Goal: Navigation & Orientation: Find specific page/section

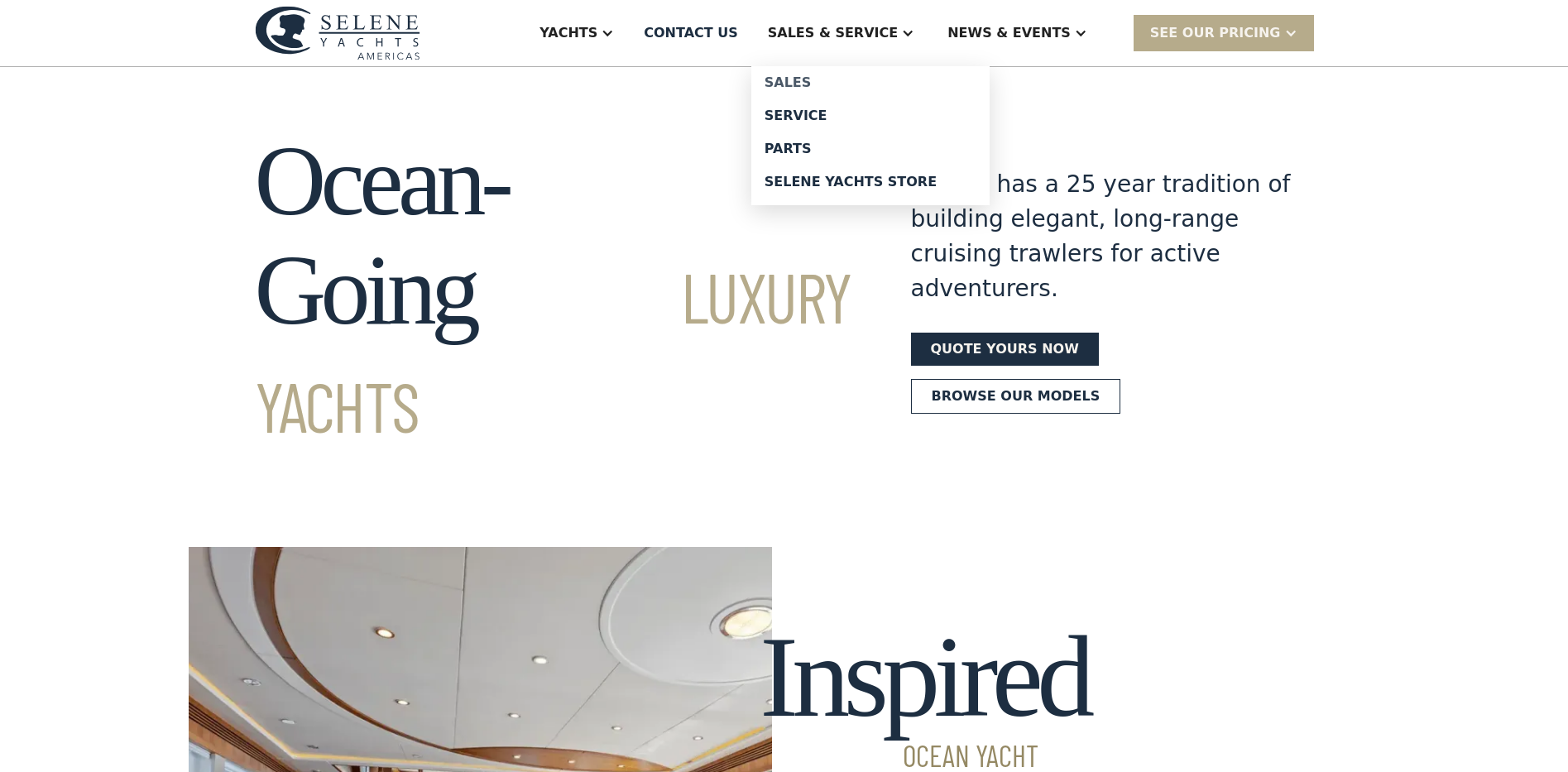
click at [888, 89] on div "Sales" at bounding box center [870, 82] width 212 height 13
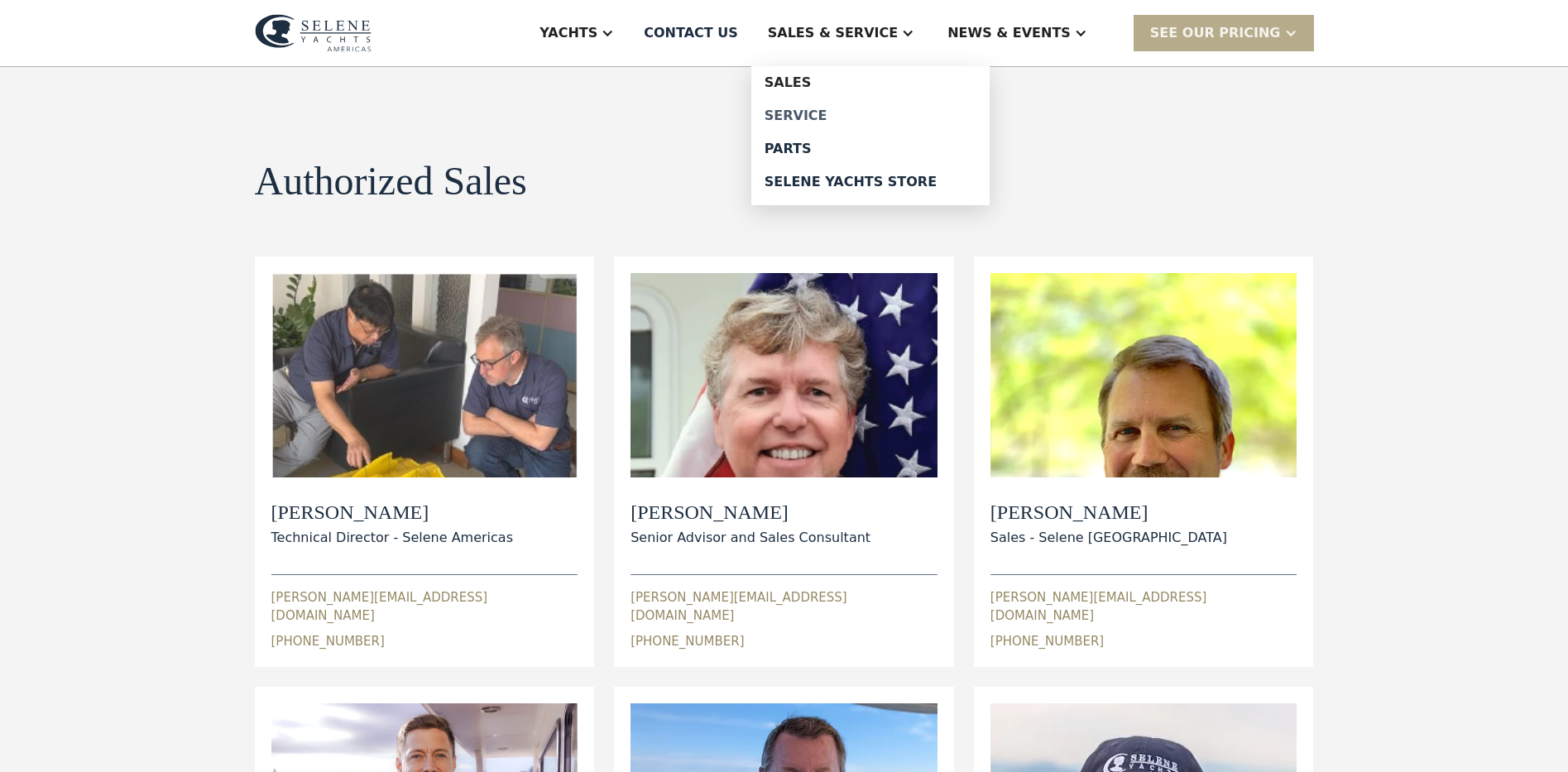
click at [906, 122] on div "Service" at bounding box center [870, 116] width 212 height 13
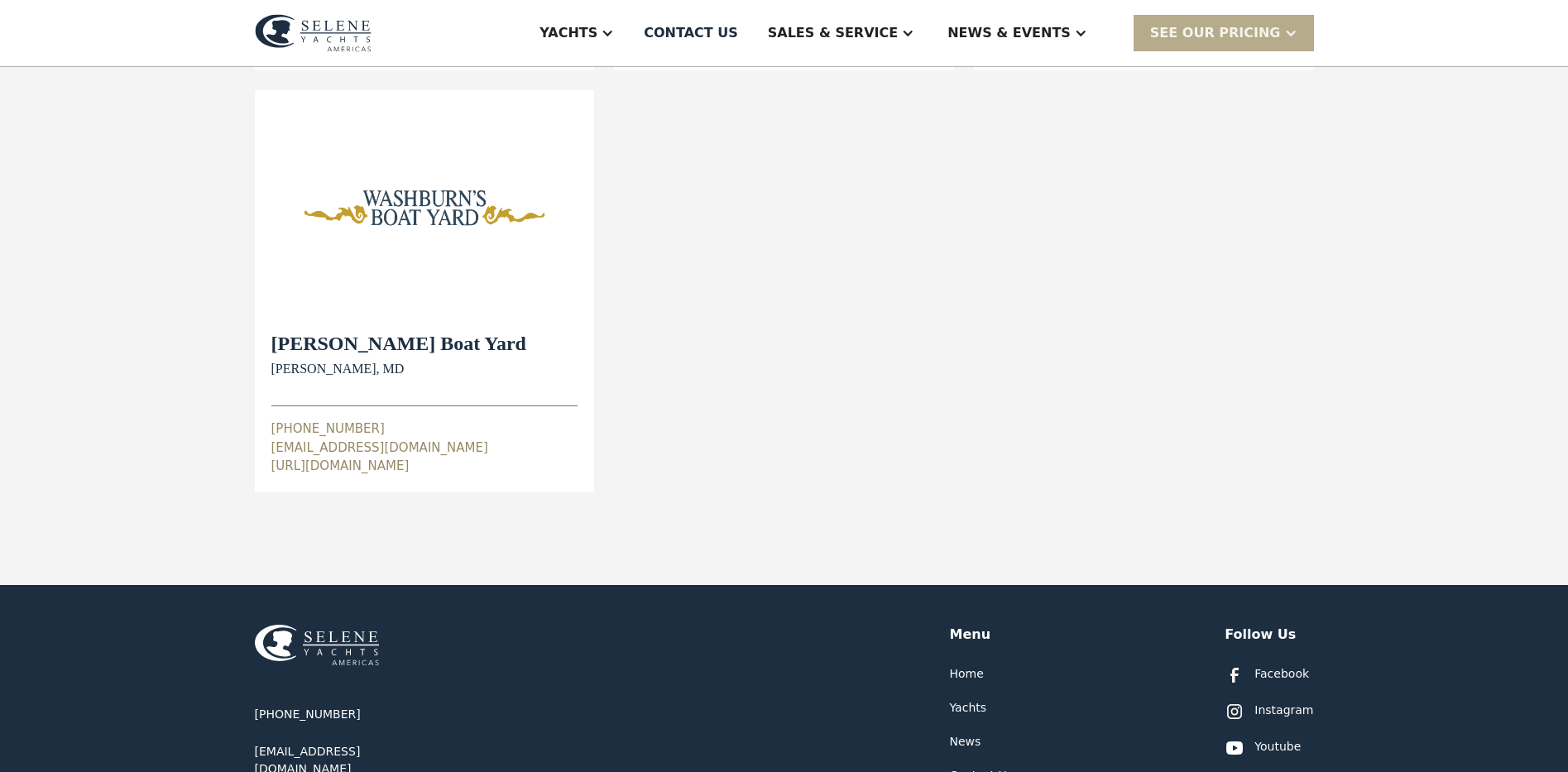
scroll to position [626, 0]
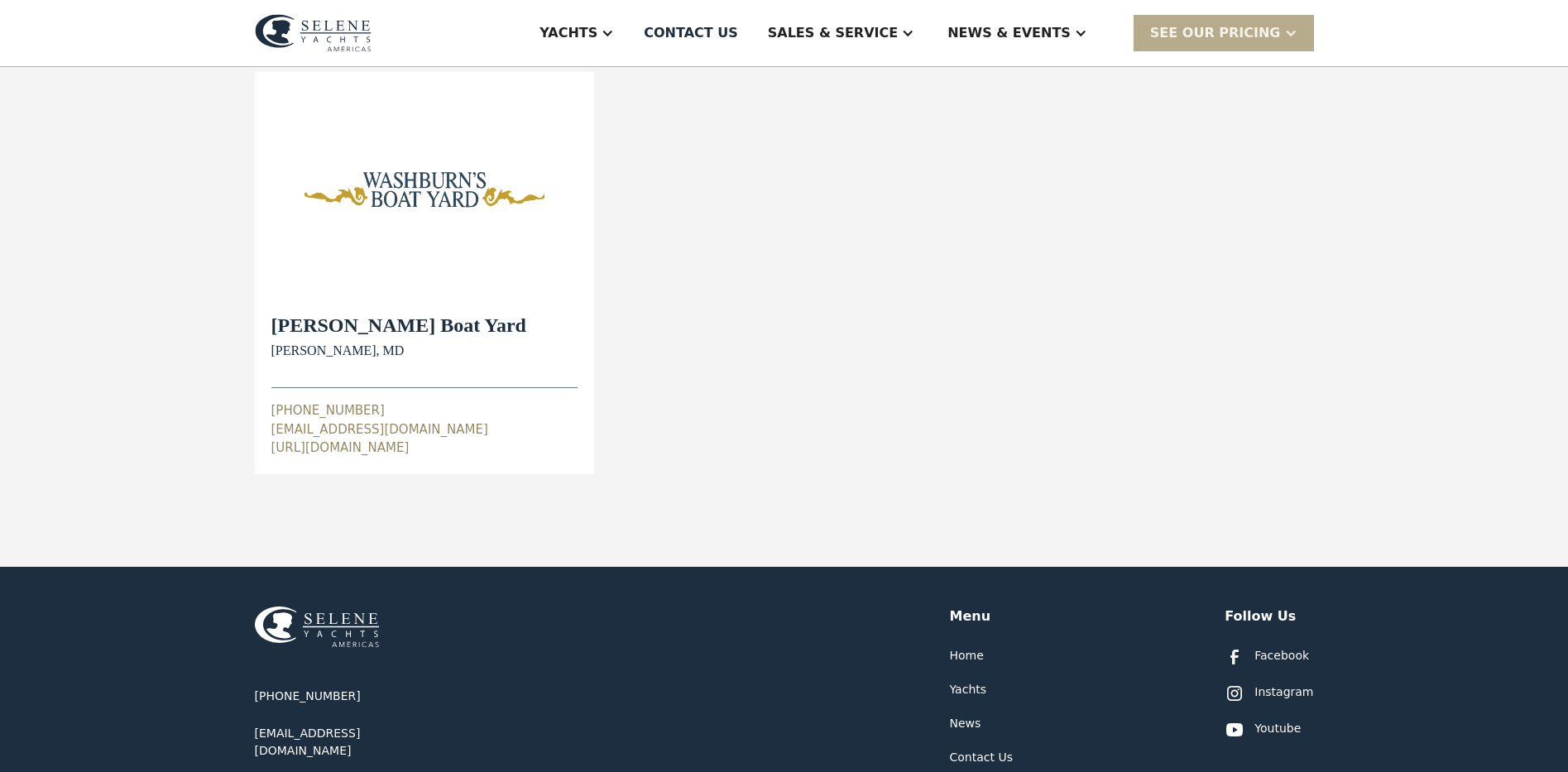
click at [271, 458] on div "[URL][DOMAIN_NAME]" at bounding box center [424, 448] width 307 height 19
